Goal: Use online tool/utility

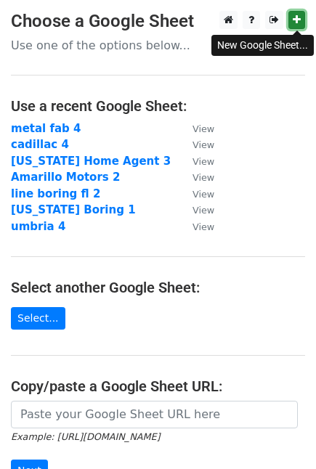
click at [295, 19] on icon at bounding box center [297, 20] width 8 height 10
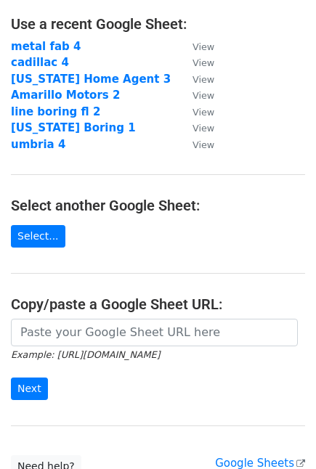
scroll to position [125, 0]
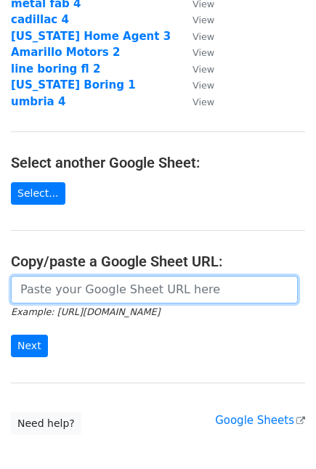
click at [185, 292] on input "url" at bounding box center [154, 290] width 287 height 28
paste input "[URL][DOMAIN_NAME]"
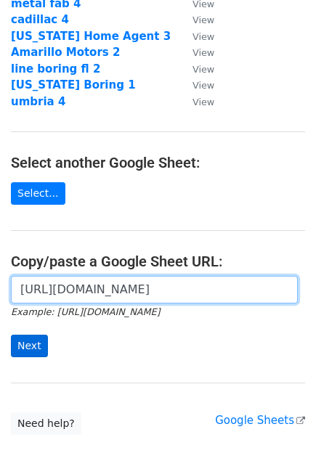
type input "[URL][DOMAIN_NAME]"
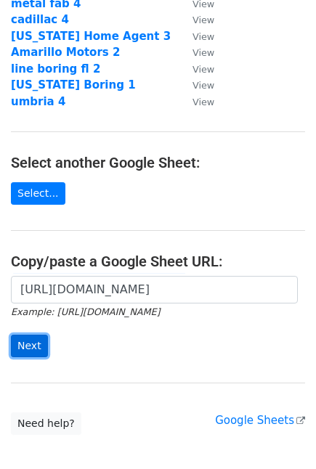
click at [28, 349] on input "Next" at bounding box center [29, 346] width 37 height 23
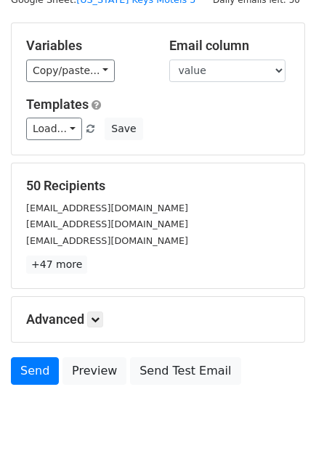
scroll to position [96, 0]
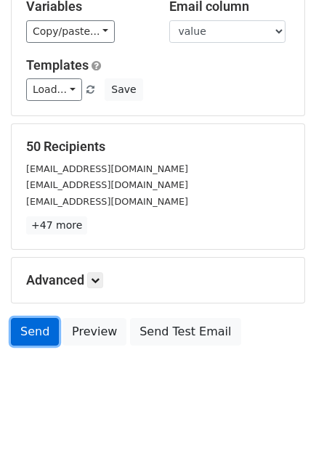
click at [38, 332] on link "Send" at bounding box center [35, 332] width 48 height 28
click at [32, 336] on link "Send" at bounding box center [35, 332] width 48 height 28
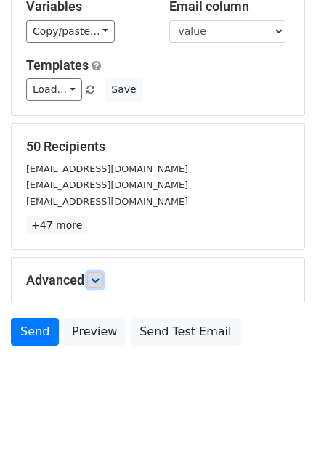
click at [98, 279] on icon at bounding box center [95, 280] width 9 height 9
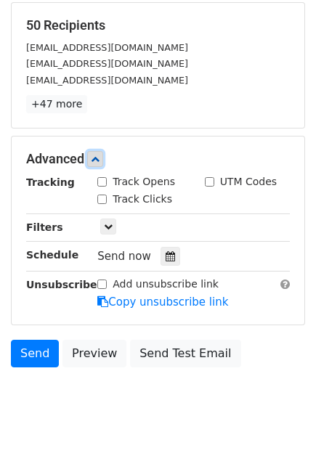
scroll to position [238, 0]
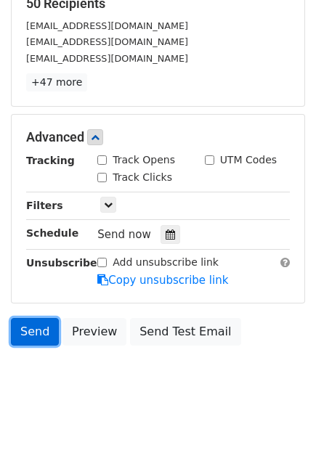
click at [38, 328] on link "Send" at bounding box center [35, 332] width 48 height 28
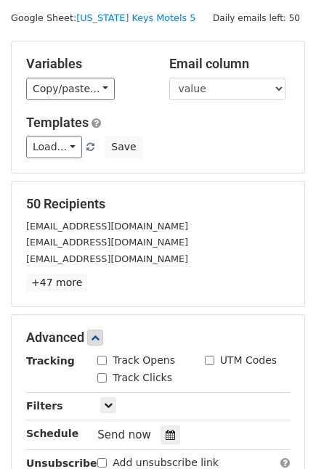
scroll to position [0, 0]
